Goal: Task Accomplishment & Management: Manage account settings

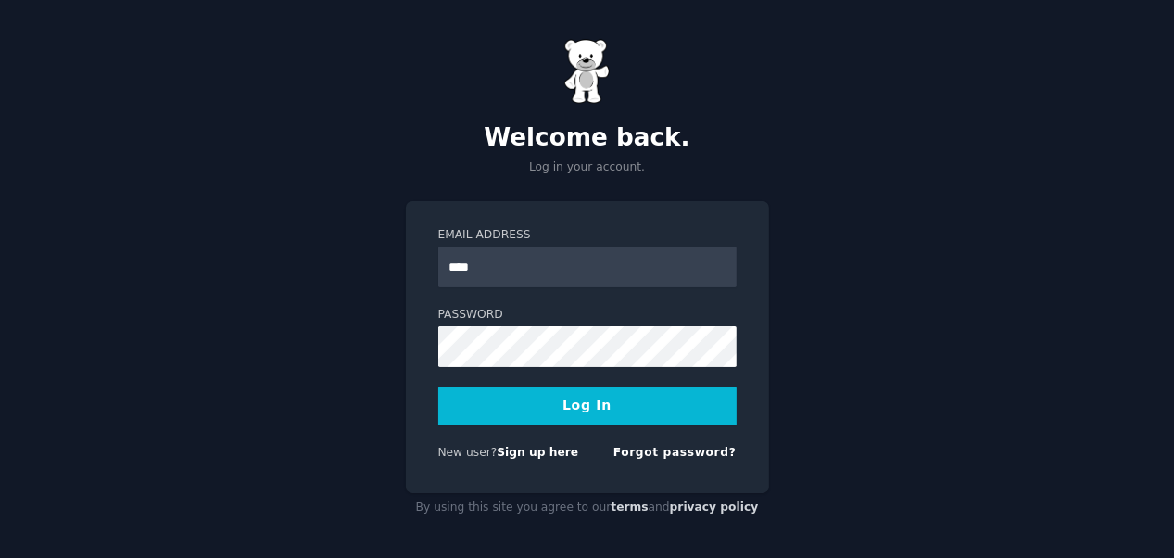
type input "**********"
click at [561, 413] on button "Log In" at bounding box center [587, 405] width 298 height 39
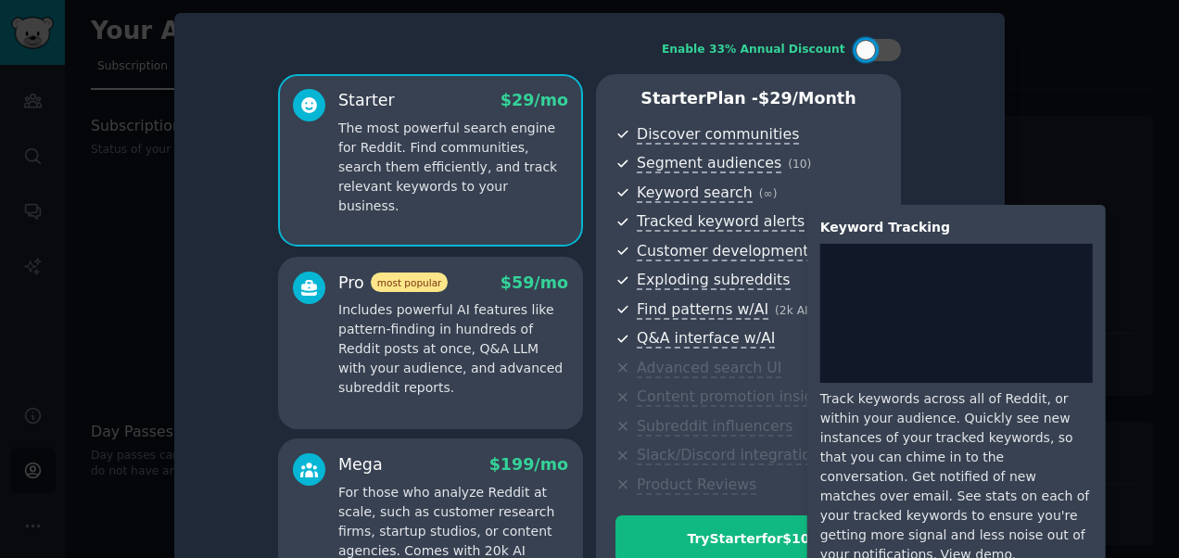
click at [1012, 547] on link "View demo" at bounding box center [975, 554] width 71 height 15
